Goal: Task Accomplishment & Management: Use online tool/utility

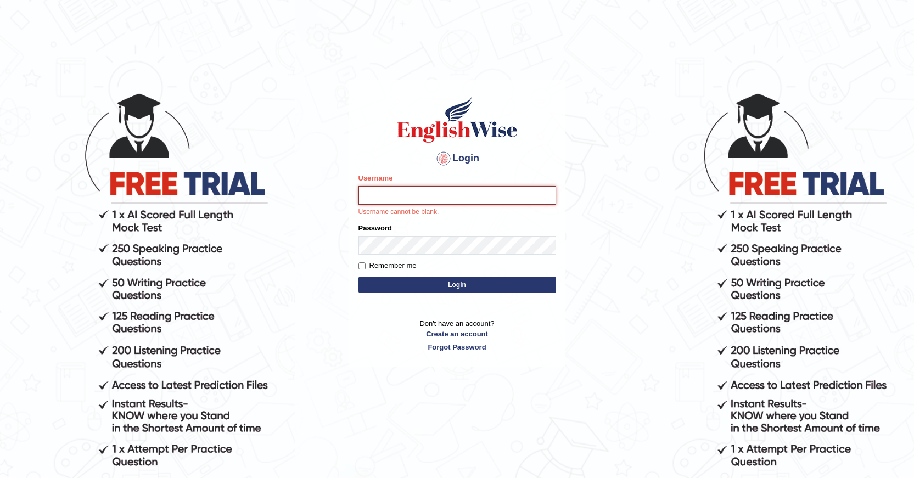
click at [404, 201] on input "Username" at bounding box center [458, 195] width 198 height 19
type input "o"
type input "prabhhsiimransingh"
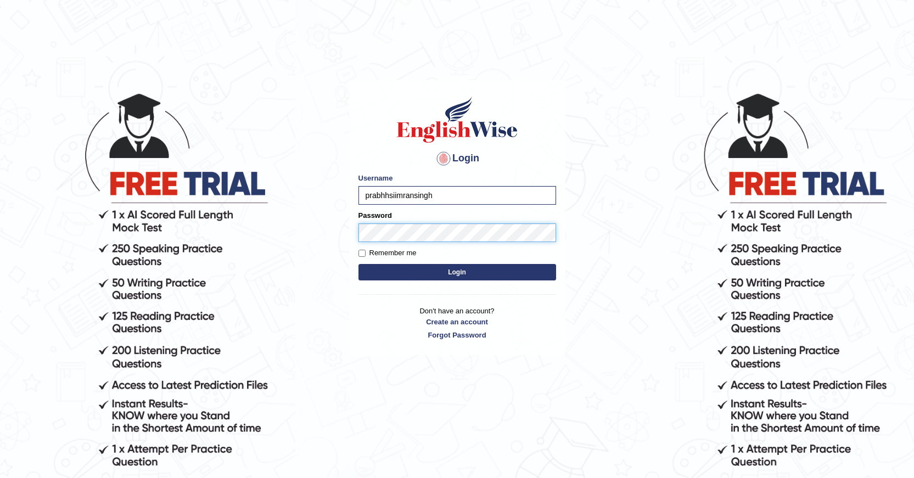
click at [359, 264] on button "Login" at bounding box center [458, 272] width 198 height 16
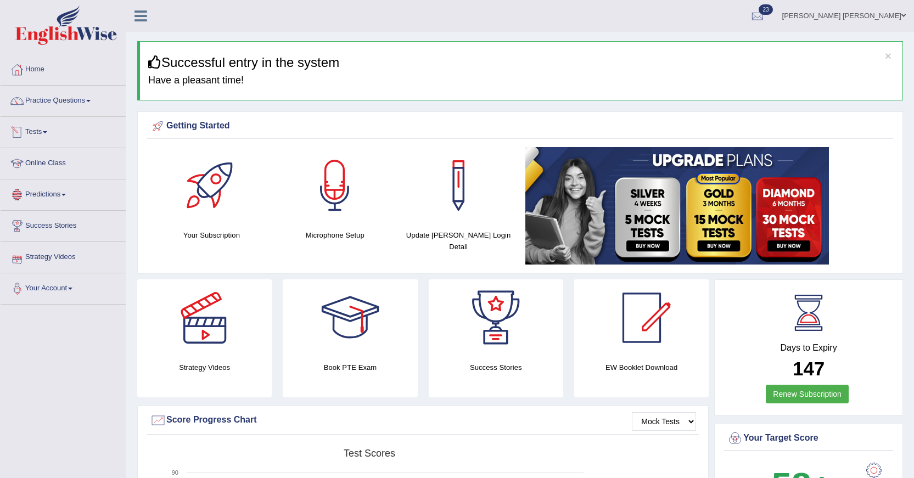
click at [25, 129] on div at bounding box center [17, 132] width 16 height 16
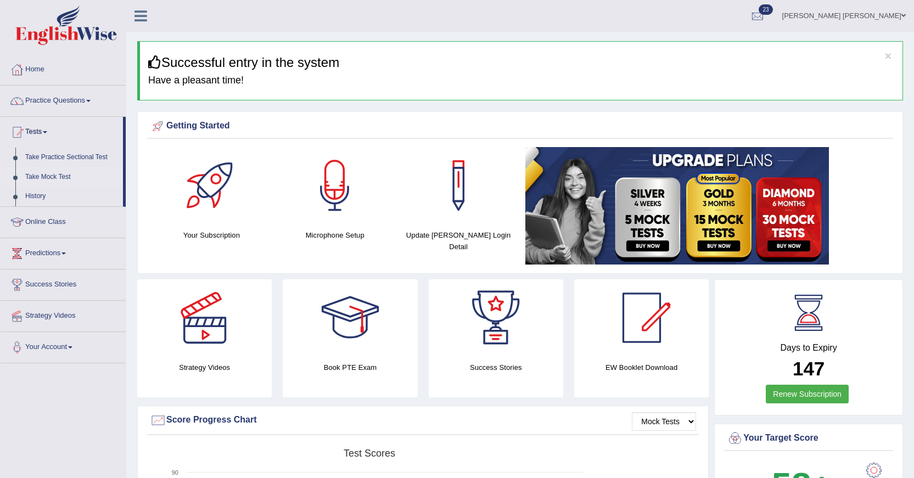
click at [49, 176] on link "Take Mock Test" at bounding box center [71, 177] width 103 height 20
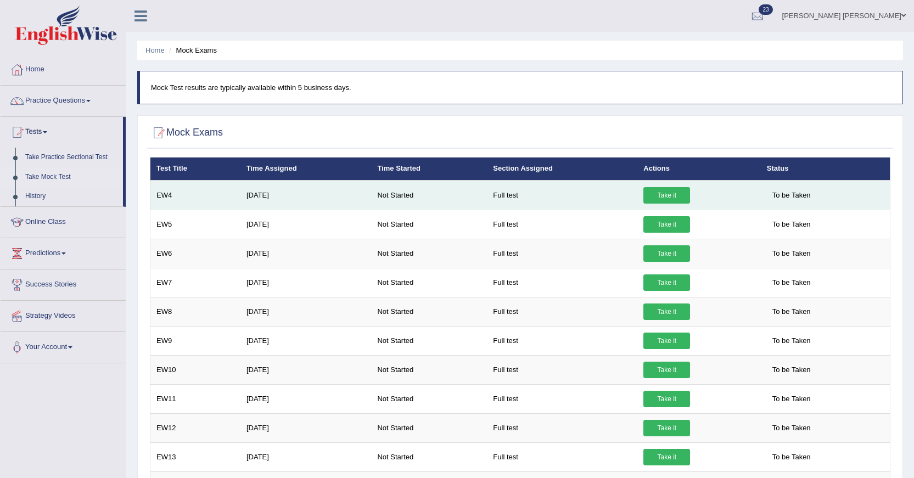
click at [670, 192] on link "Take it" at bounding box center [666, 195] width 47 height 16
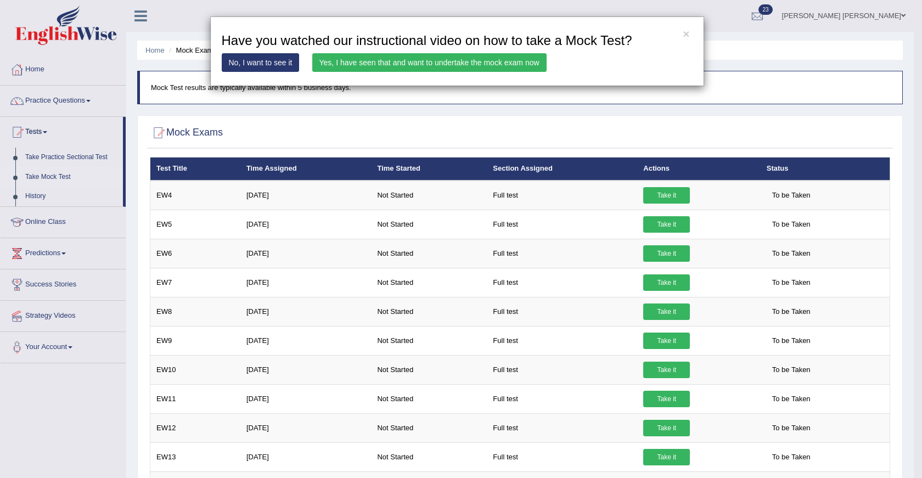
click at [414, 63] on link "Yes, I have seen that and want to undertake the mock exam now" at bounding box center [429, 62] width 234 height 19
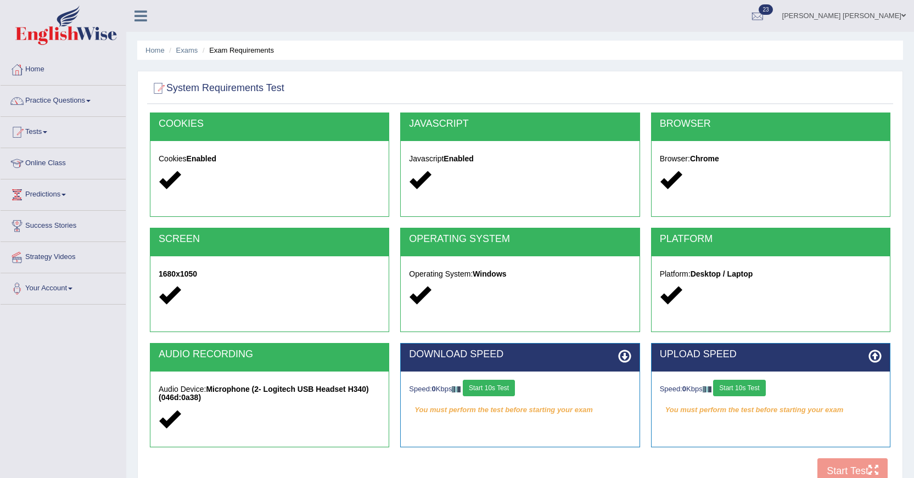
click at [490, 386] on button "Start 10s Test" at bounding box center [489, 388] width 52 height 16
click at [756, 390] on button "Start 10s Test" at bounding box center [739, 388] width 52 height 16
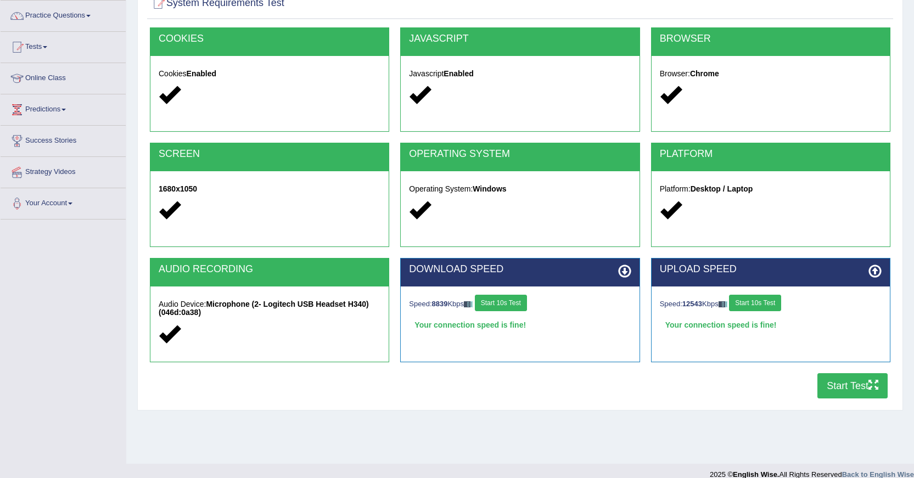
scroll to position [98, 0]
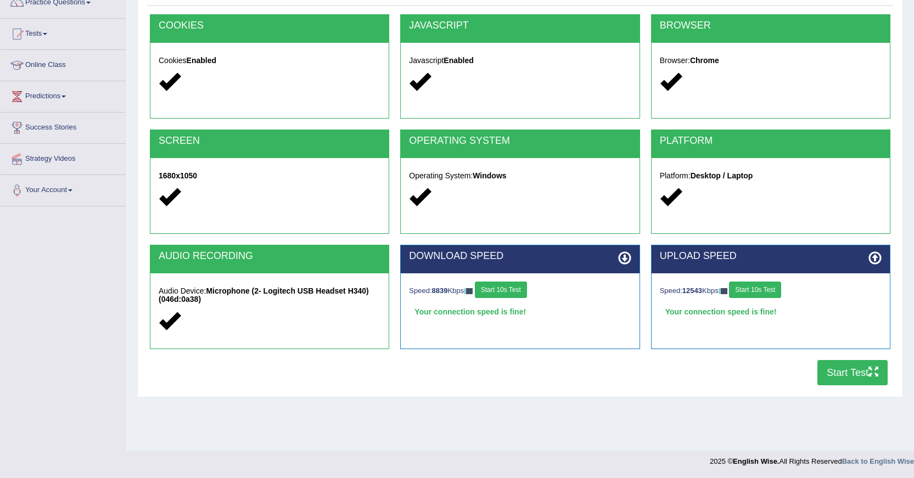
click at [839, 374] on button "Start Test" at bounding box center [853, 372] width 70 height 25
